Goal: Information Seeking & Learning: Learn about a topic

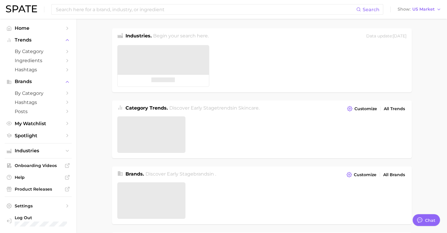
type textarea "x"
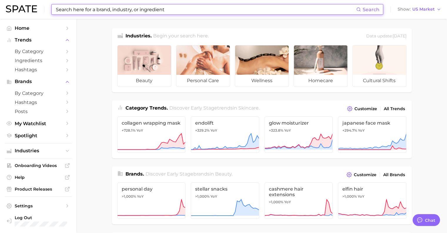
click at [124, 11] on input at bounding box center [205, 9] width 301 height 10
click at [38, 133] on link "Spotlight" at bounding box center [38, 135] width 67 height 9
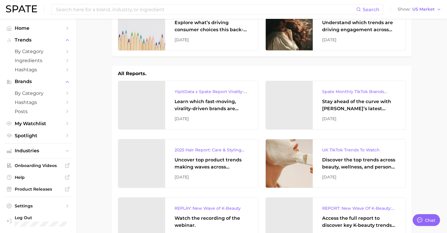
scroll to position [44, 0]
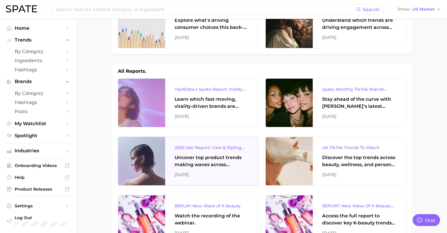
click at [178, 159] on div "Uncover top product trends making waves across platforms — along with key insig…" at bounding box center [212, 161] width 74 height 14
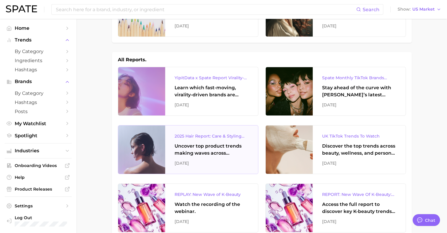
scroll to position [0, 0]
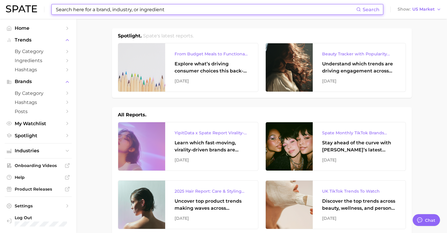
click at [79, 9] on input at bounding box center [205, 9] width 301 height 10
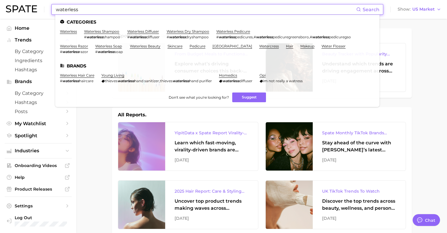
type input "waterless"
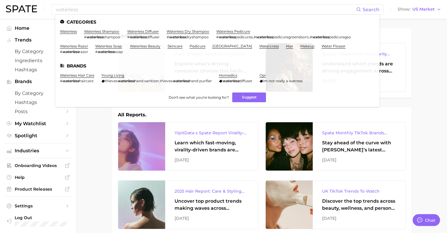
click at [106, 29] on link "waterless shampoo" at bounding box center [101, 31] width 35 height 4
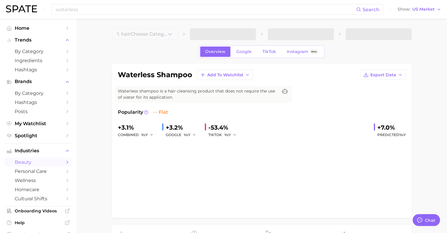
type textarea "x"
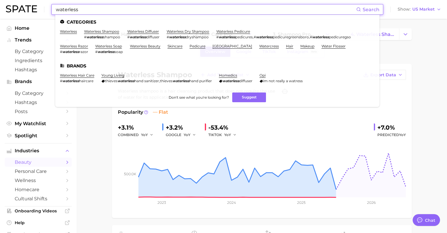
click at [90, 10] on input "waterless" at bounding box center [205, 9] width 301 height 10
click at [72, 32] on link "waterless" at bounding box center [68, 31] width 17 height 4
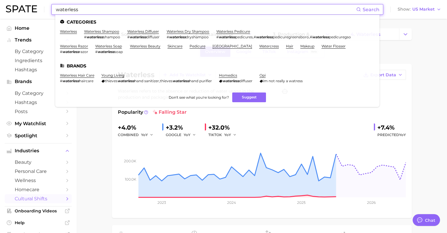
click at [67, 7] on input "waterless" at bounding box center [205, 9] width 301 height 10
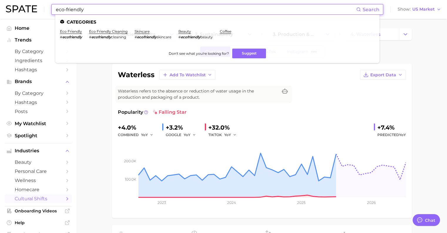
type input "eco-friendly"
click at [69, 34] on link "eco friendly" at bounding box center [71, 31] width 22 height 4
